Goal: Find specific page/section: Find specific page/section

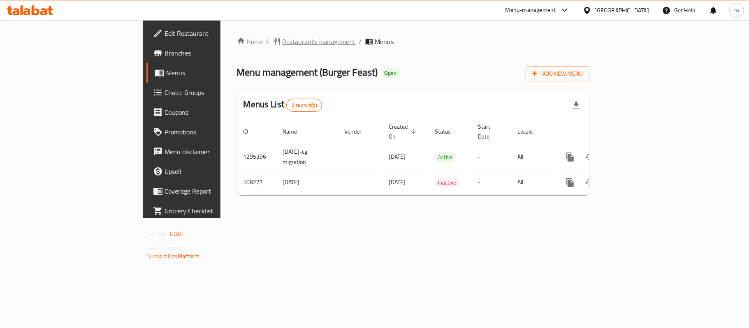
click at [282, 40] on span "Restaurants management" at bounding box center [318, 42] width 73 height 10
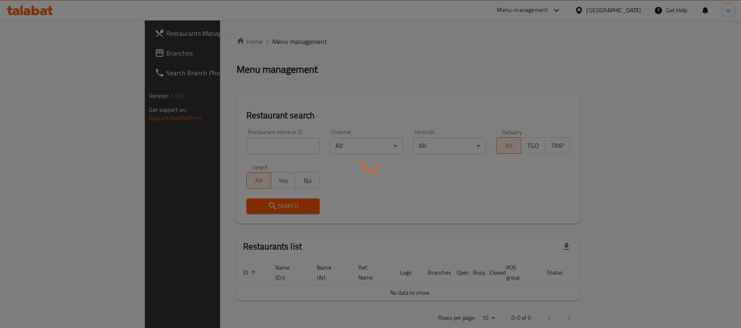
click at [208, 146] on div at bounding box center [370, 164] width 741 height 328
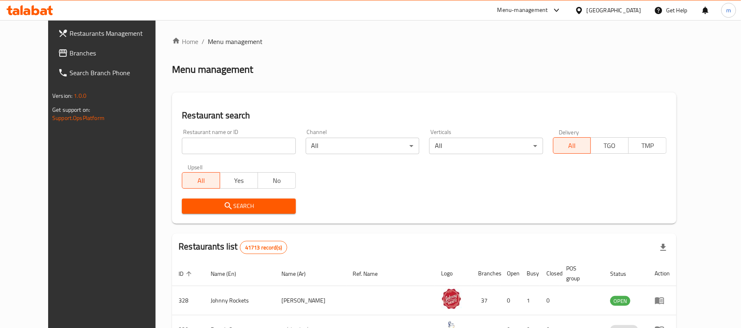
click at [208, 146] on input "search" at bounding box center [238, 146] width 113 height 16
paste input "603722"
type input "603722"
click button "Search" at bounding box center [238, 206] width 113 height 15
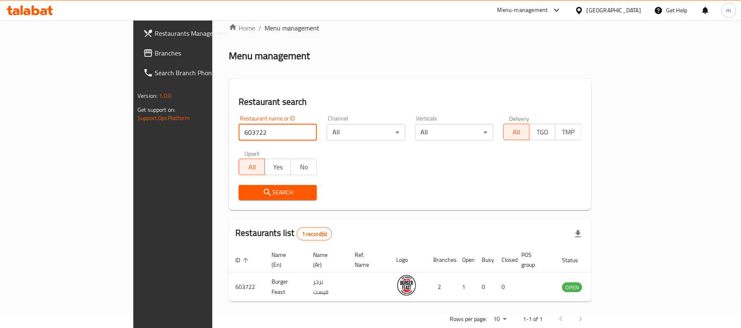
scroll to position [23, 0]
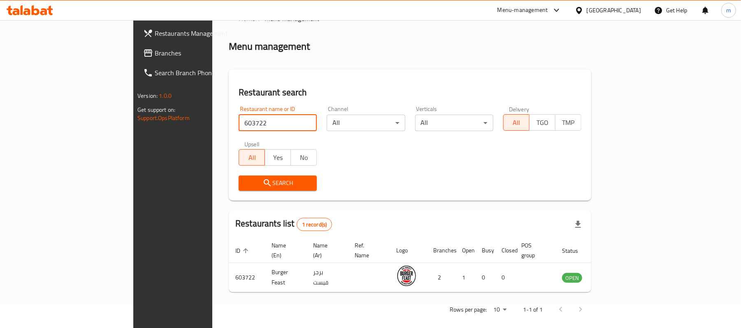
click at [155, 51] on span "Branches" at bounding box center [203, 53] width 96 height 10
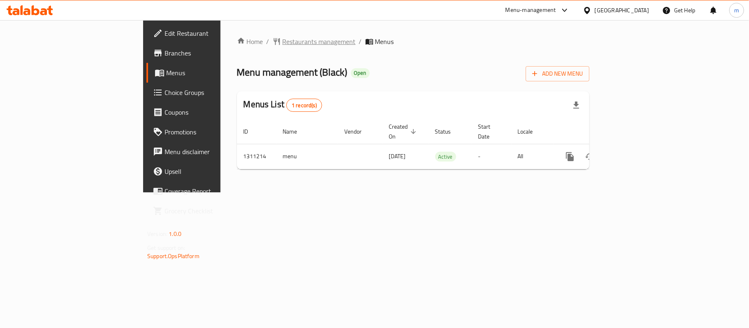
click at [282, 43] on span "Restaurants management" at bounding box center [318, 42] width 73 height 10
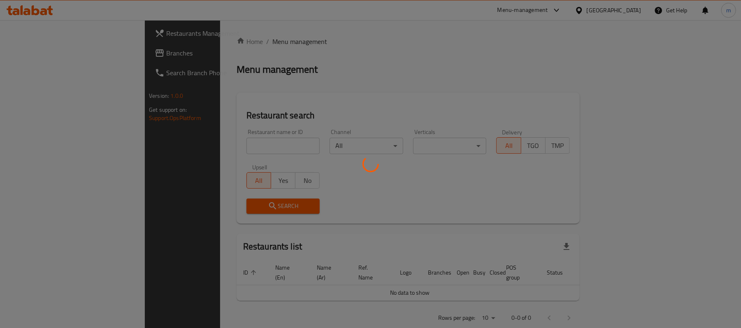
click at [227, 144] on div at bounding box center [370, 164] width 741 height 328
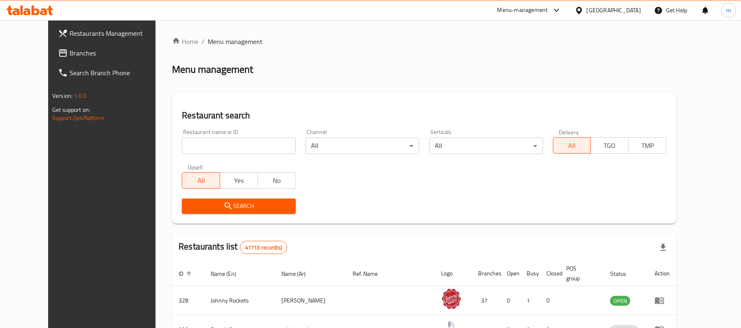
click at [227, 144] on input "search" at bounding box center [238, 146] width 113 height 16
paste input "705743"
type input "705743"
click button "Search" at bounding box center [238, 206] width 113 height 15
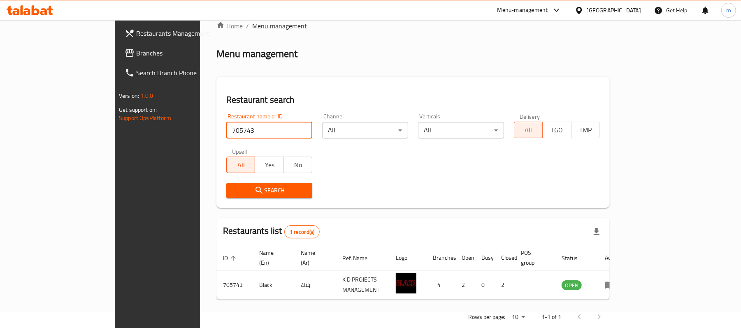
scroll to position [23, 0]
